Goal: Find contact information: Find contact information

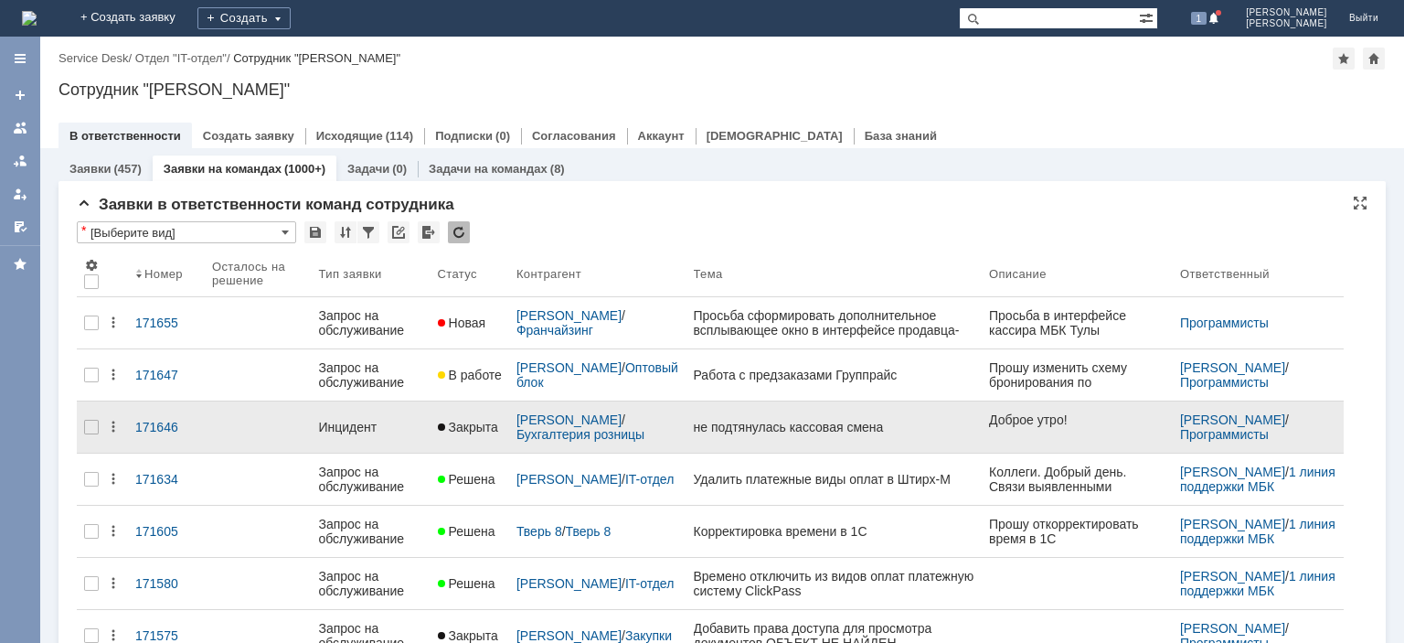
click at [360, 420] on div "Инцидент" at bounding box center [370, 427] width 104 height 15
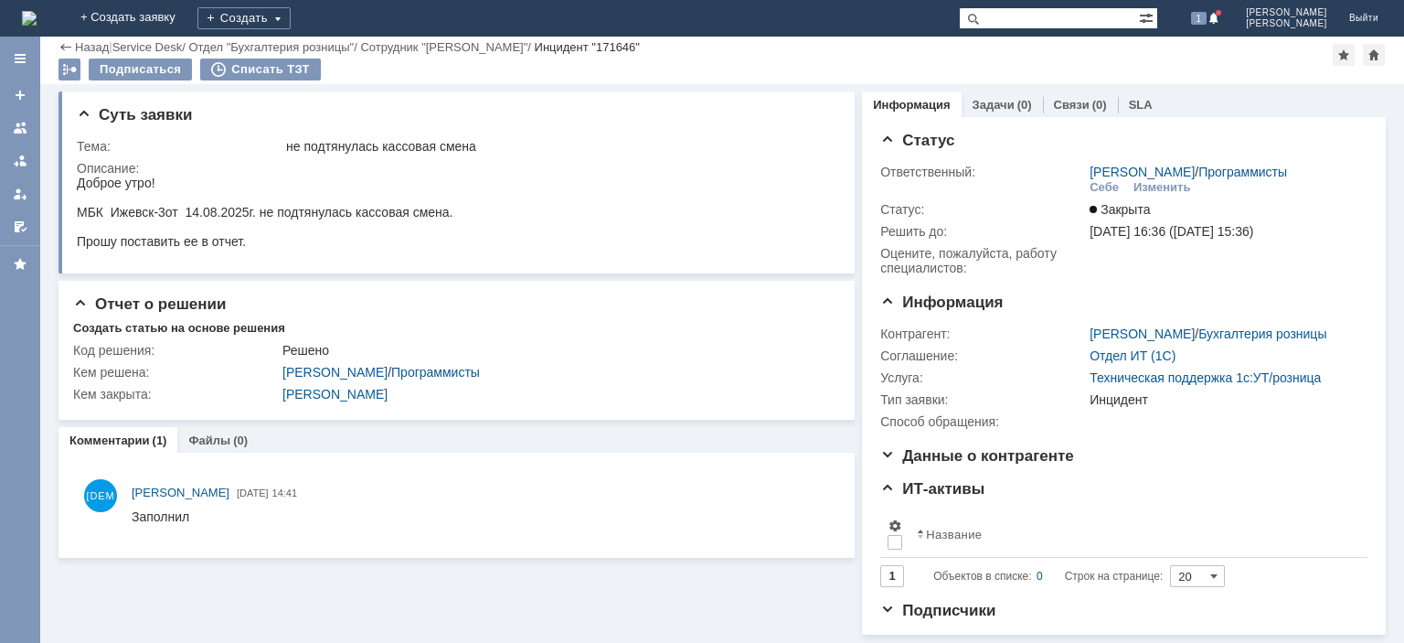
scroll to position [11, 0]
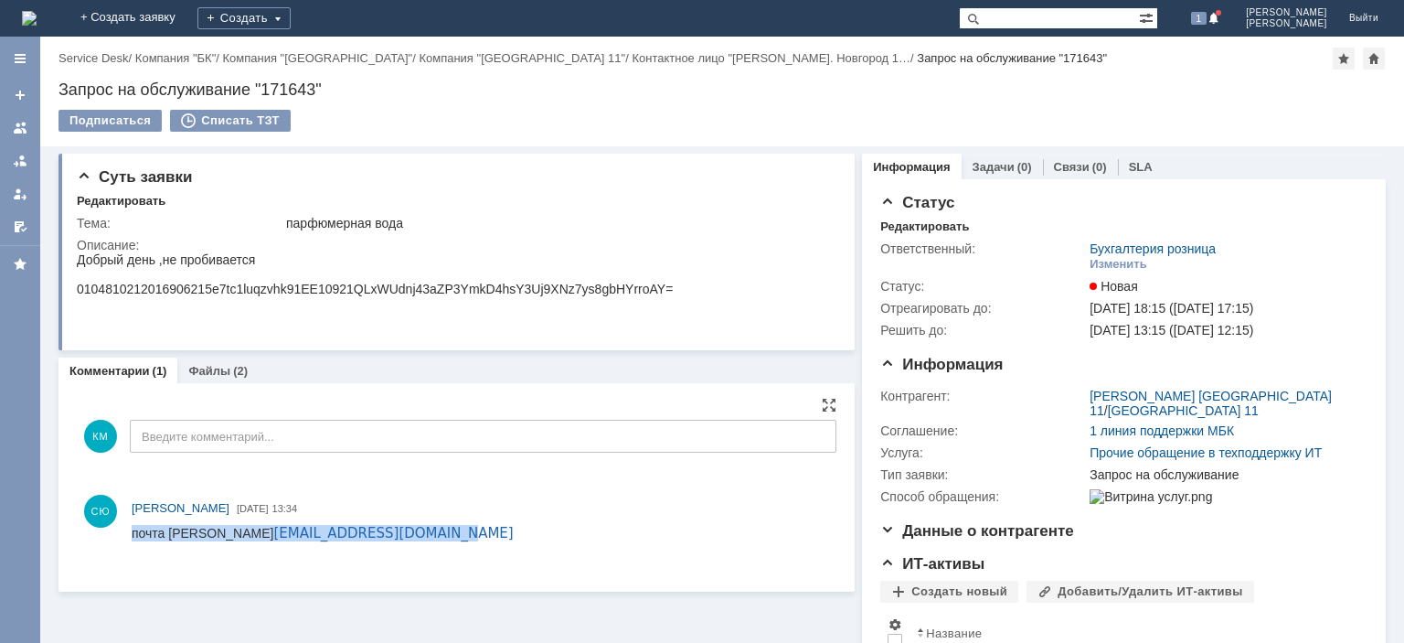
drag, startPoint x: 512, startPoint y: 532, endPoint x: 131, endPoint y: 535, distance: 381.3
click at [132, 535] on html "почта [PERSON_NAME] [EMAIL_ADDRESS][DOMAIN_NAME]" at bounding box center [480, 540] width 697 height 31
copy div "почта [PERSON_NAME] [EMAIL_ADDRESS][DOMAIN_NAME]"
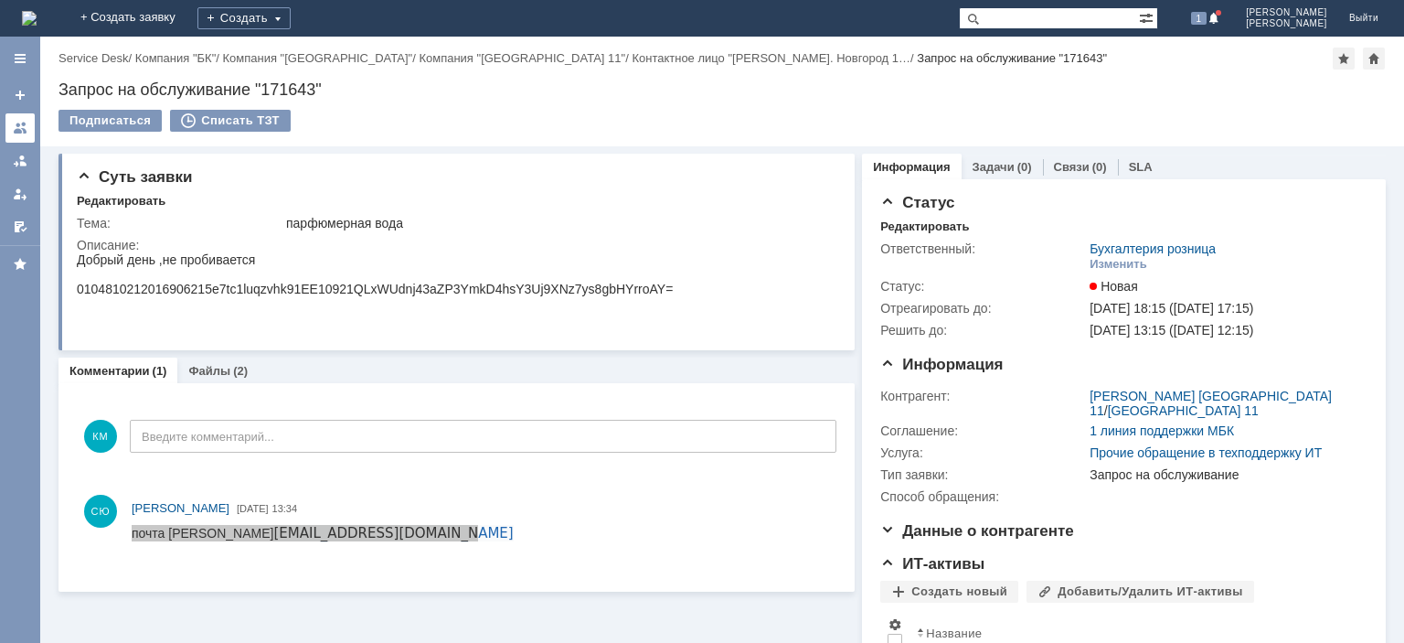
click at [16, 134] on div at bounding box center [20, 128] width 15 height 15
